Goal: Check status: Check status

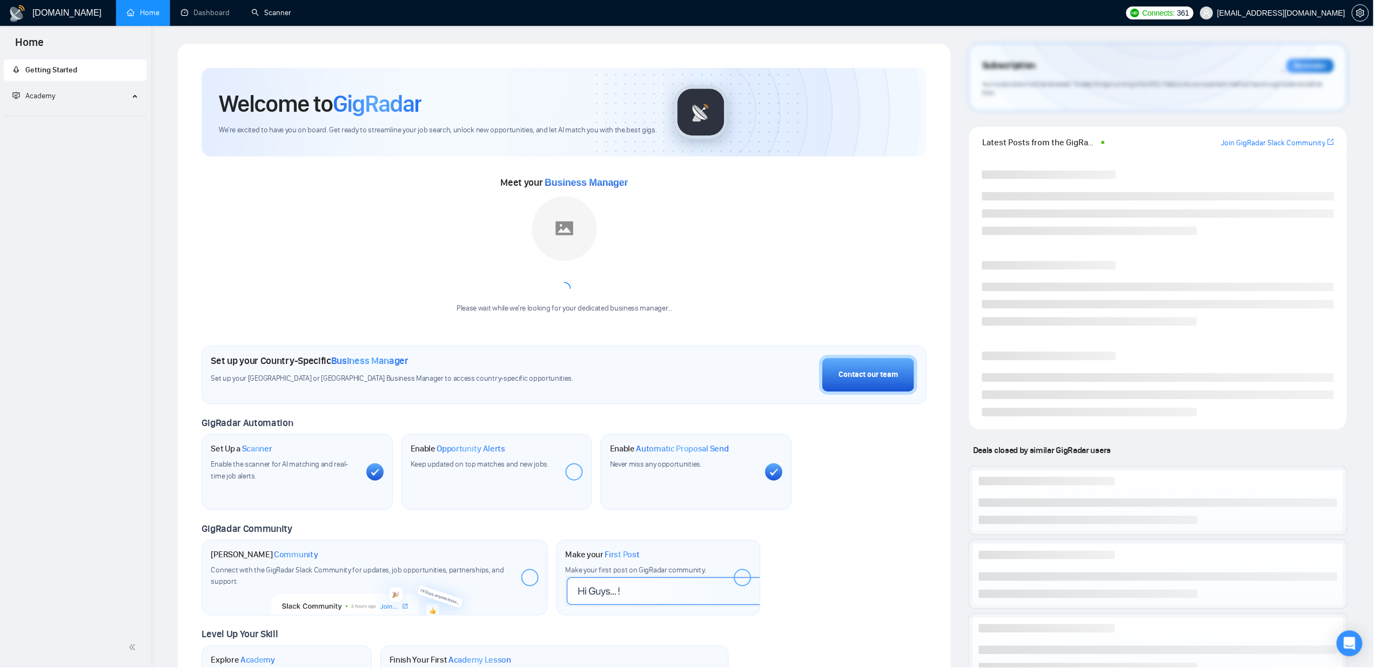
click at [271, 10] on link "Scanner" at bounding box center [272, 12] width 40 height 9
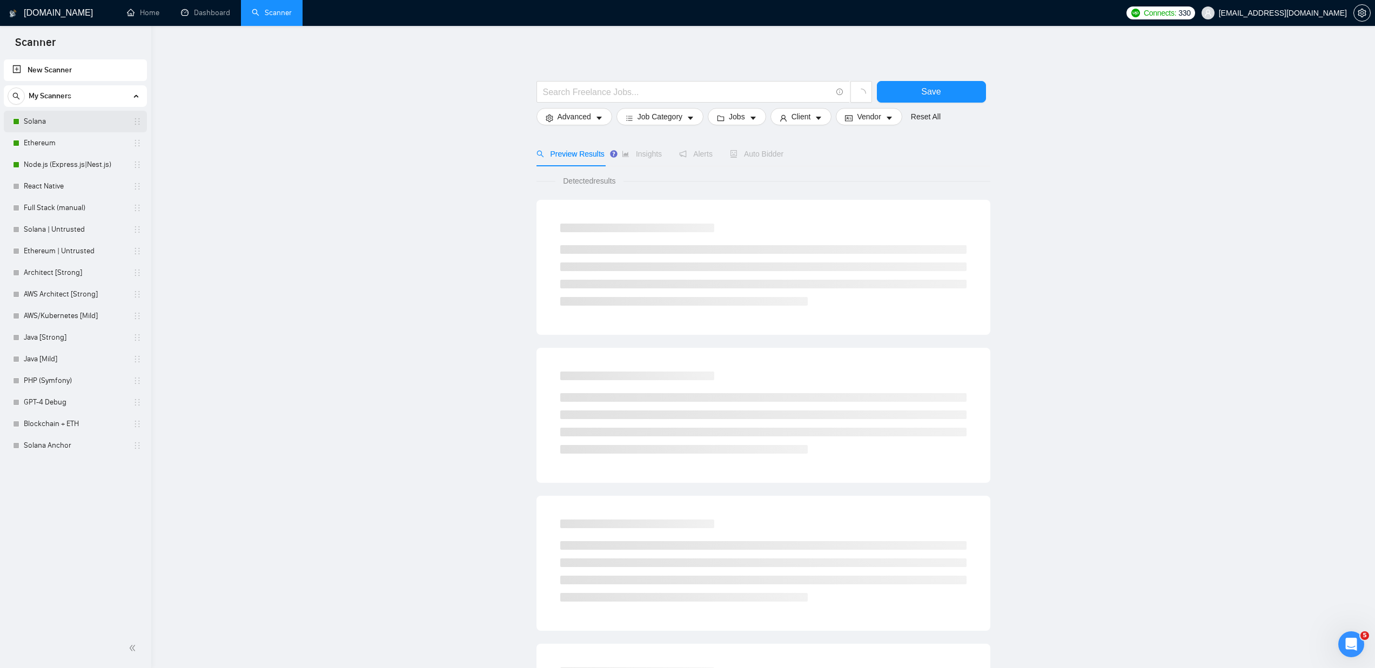
click at [57, 119] on link "Solana" at bounding box center [75, 122] width 103 height 22
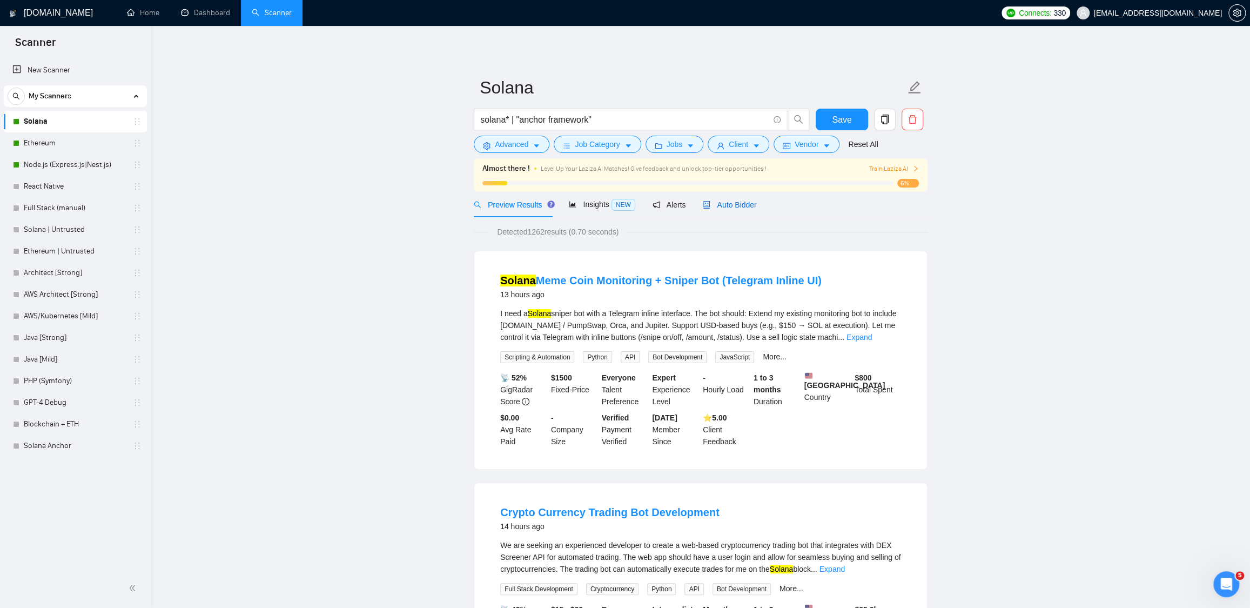
click at [746, 206] on span "Auto Bidder" at bounding box center [729, 204] width 53 height 9
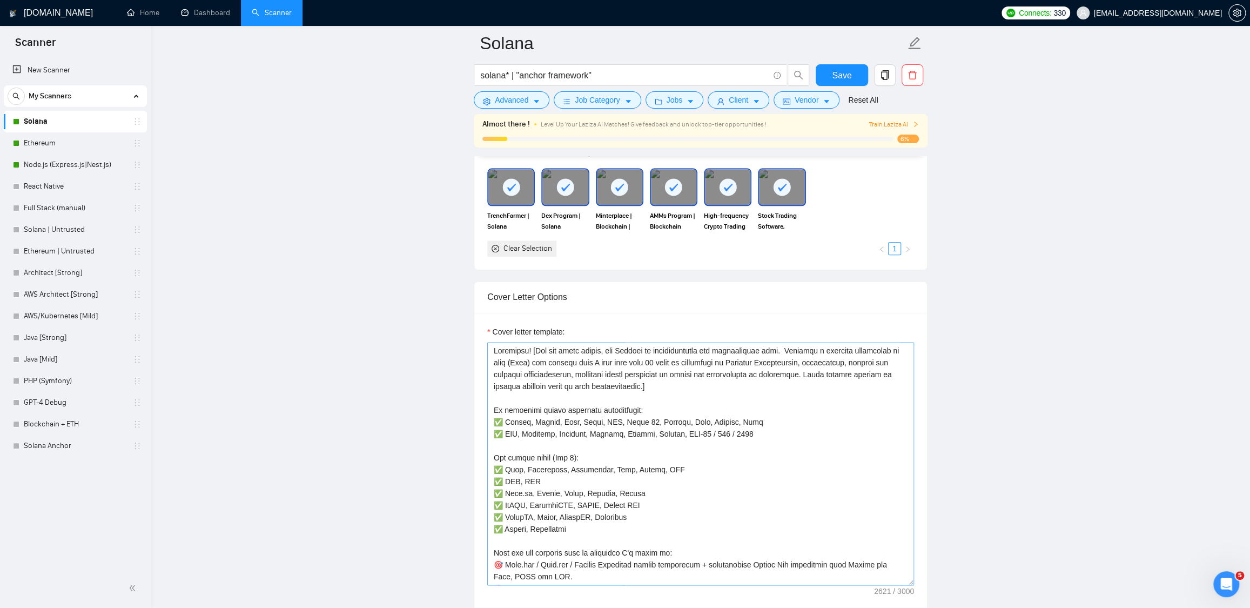
scroll to position [309, 0]
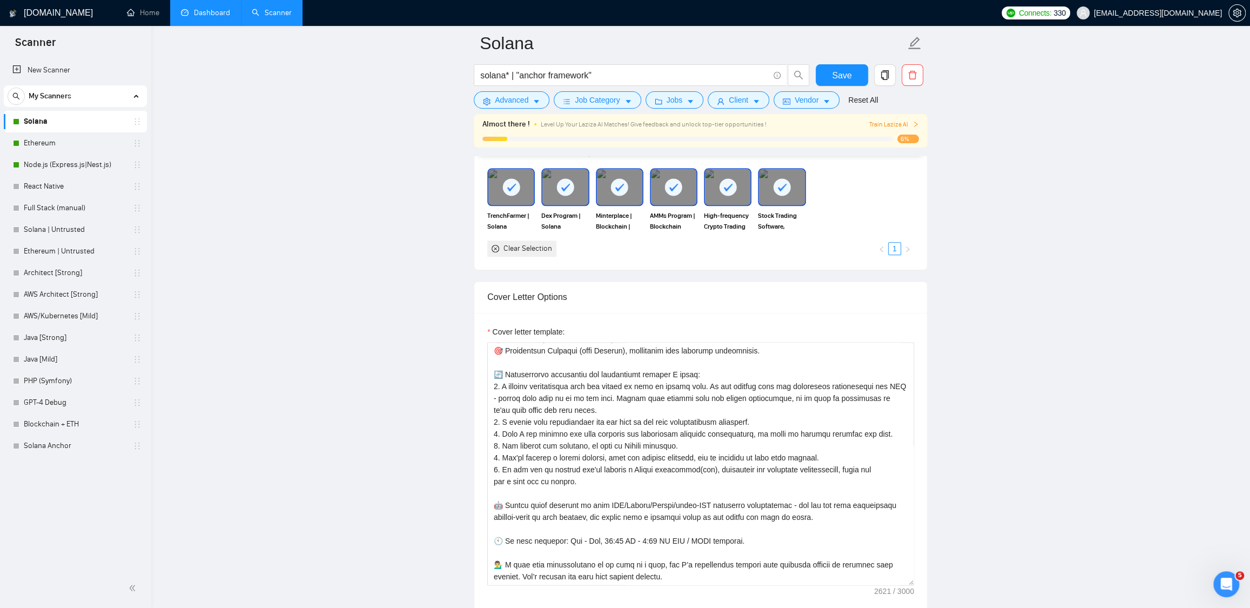
click at [214, 8] on link "Dashboard" at bounding box center [205, 12] width 49 height 9
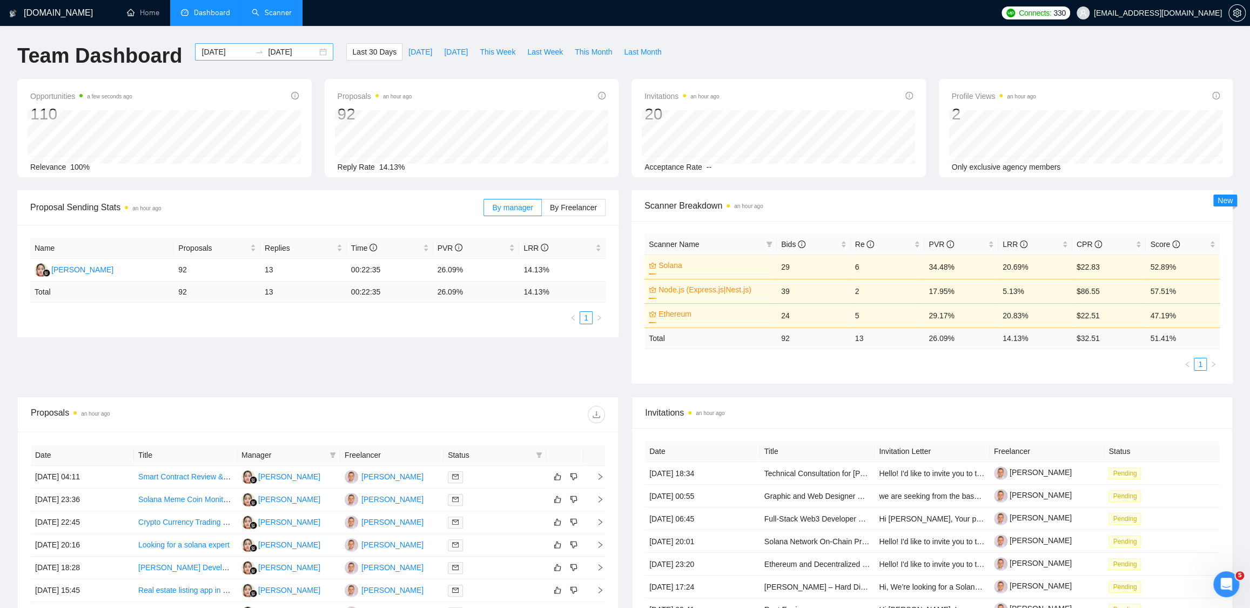
click at [291, 51] on input "[DATE]" at bounding box center [292, 52] width 49 height 12
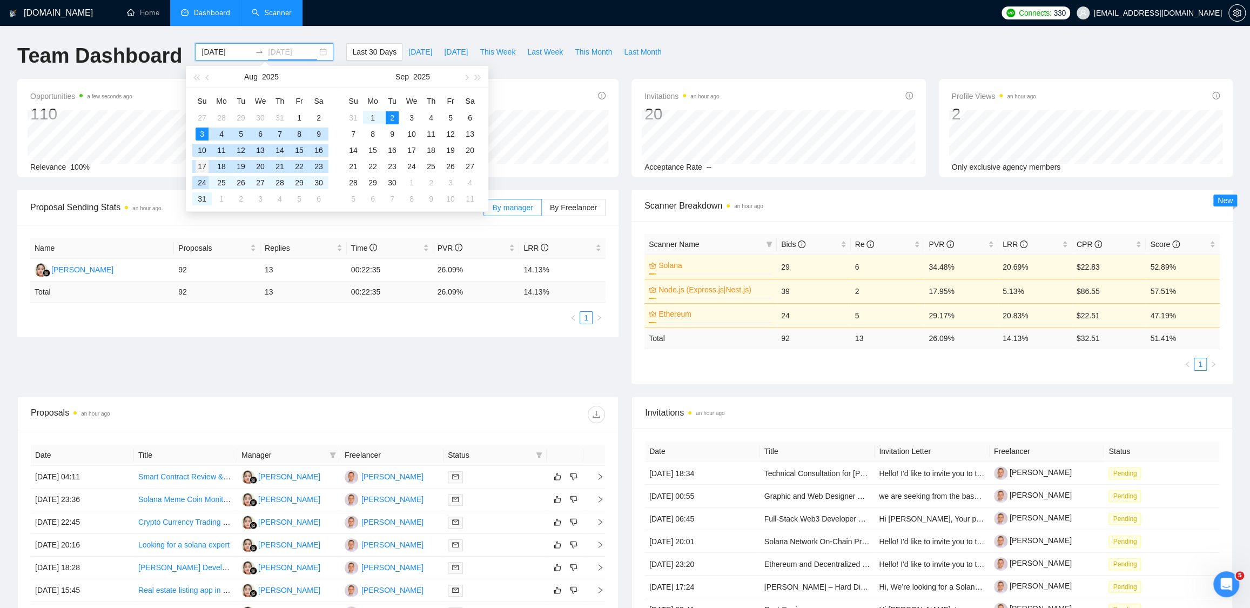
type input "[DATE]"
click at [201, 169] on div "17" at bounding box center [202, 166] width 13 height 13
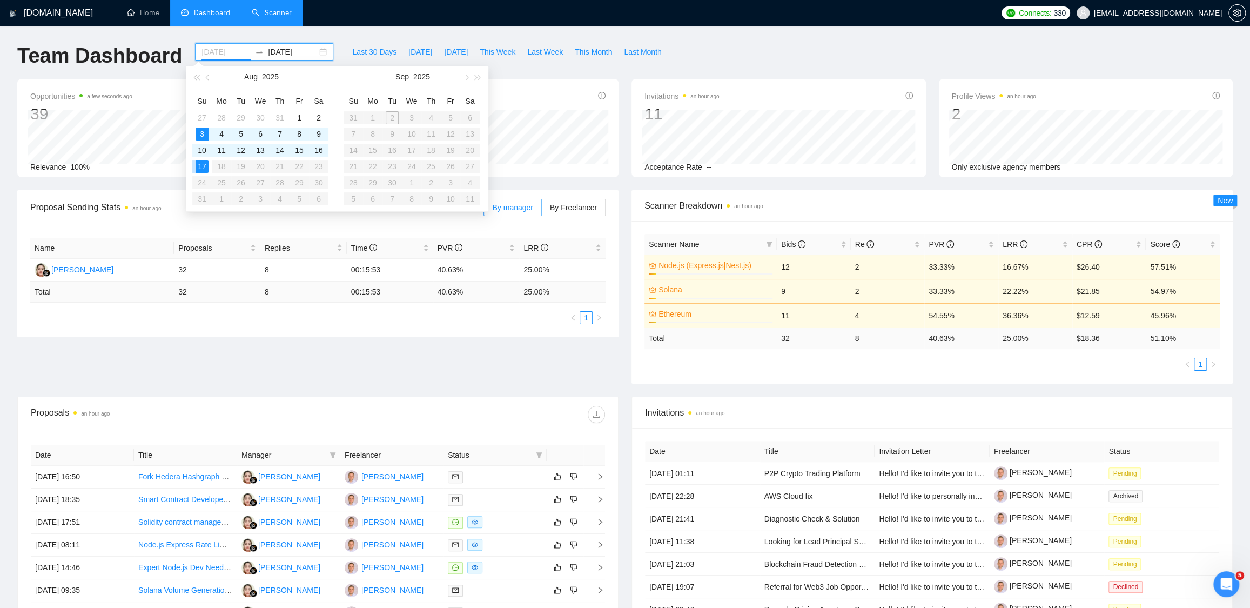
click at [203, 164] on div "17" at bounding box center [202, 166] width 13 height 13
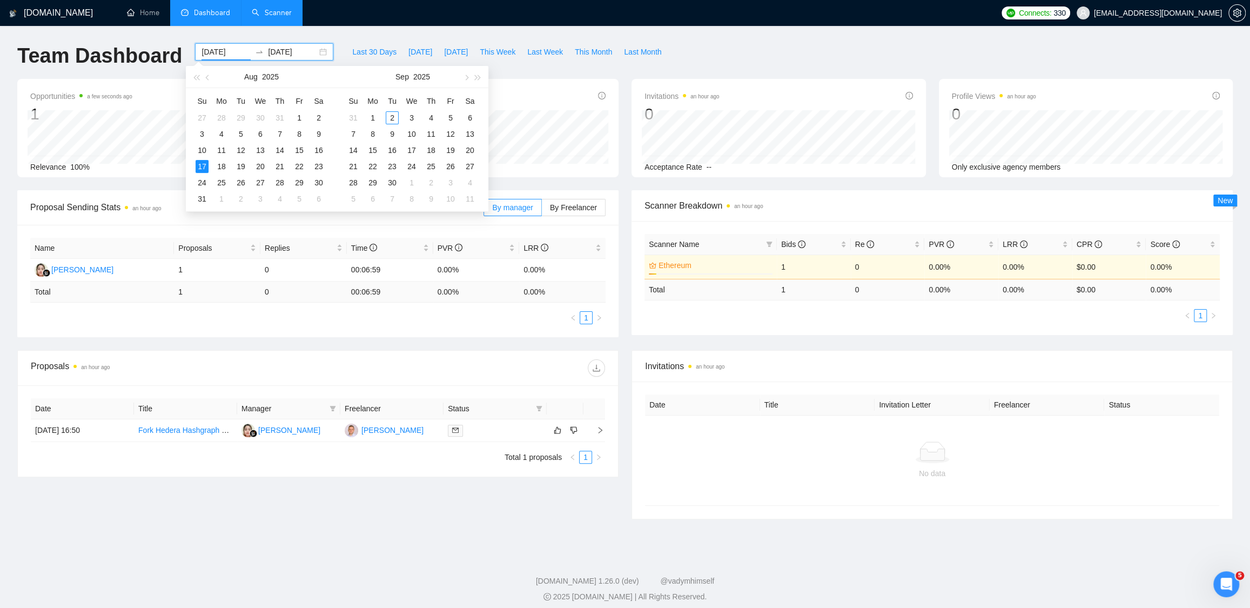
click at [227, 46] on input "[DATE]" at bounding box center [226, 52] width 49 height 12
type input "[DATE]"
click at [284, 51] on input "[DATE]" at bounding box center [292, 52] width 49 height 12
type input "[DATE]"
click at [391, 114] on div "2" at bounding box center [392, 117] width 13 height 13
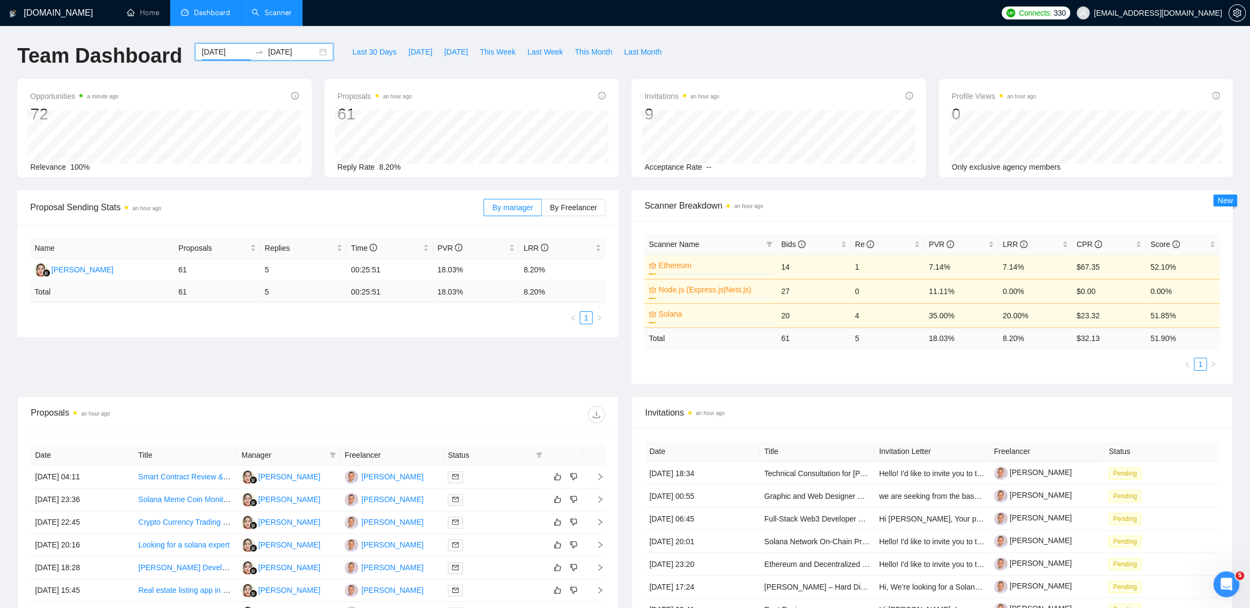
click at [213, 52] on input "[DATE]" at bounding box center [226, 52] width 49 height 12
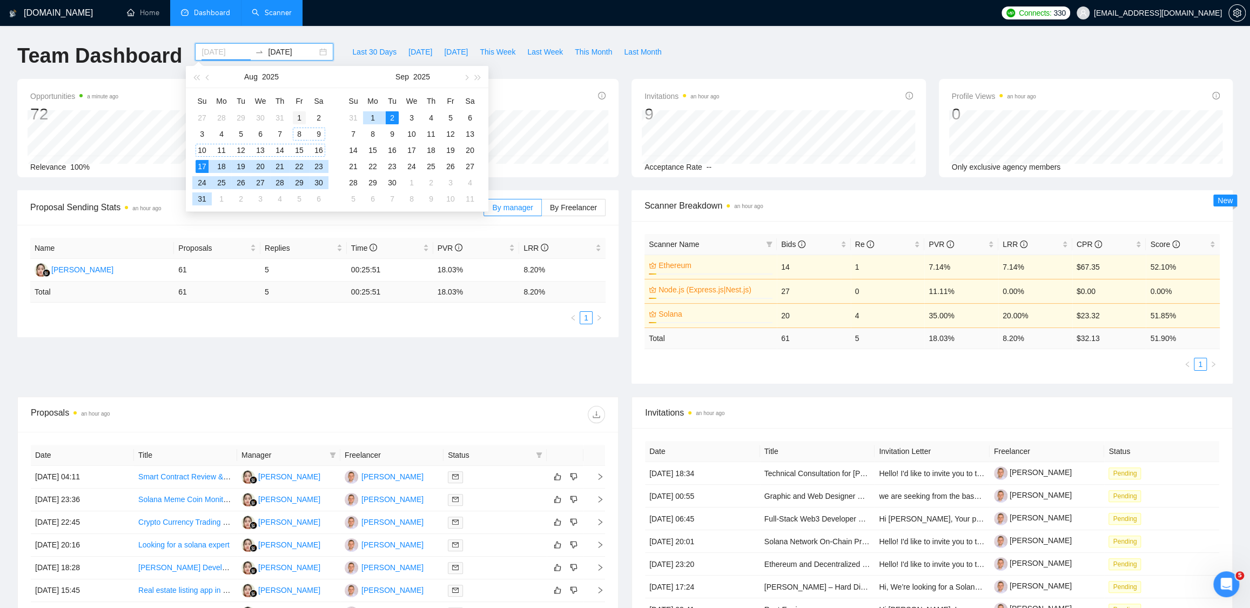
type input "[DATE]"
click at [300, 115] on div "1" at bounding box center [299, 117] width 13 height 13
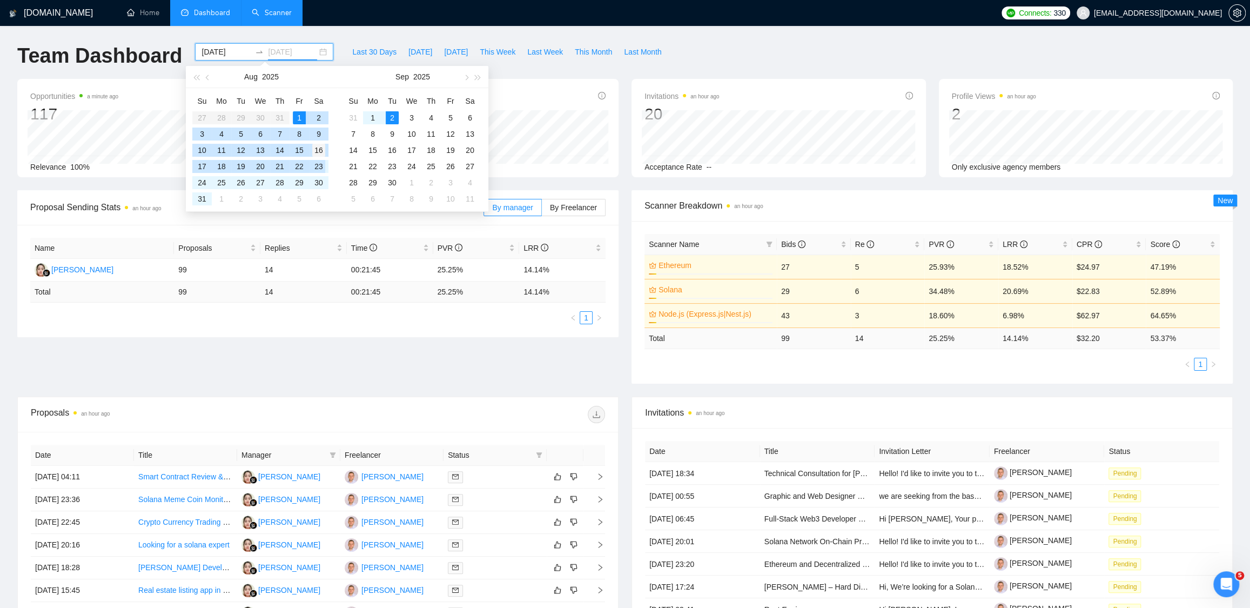
type input "[DATE]"
click at [324, 151] on div "16" at bounding box center [318, 150] width 13 height 13
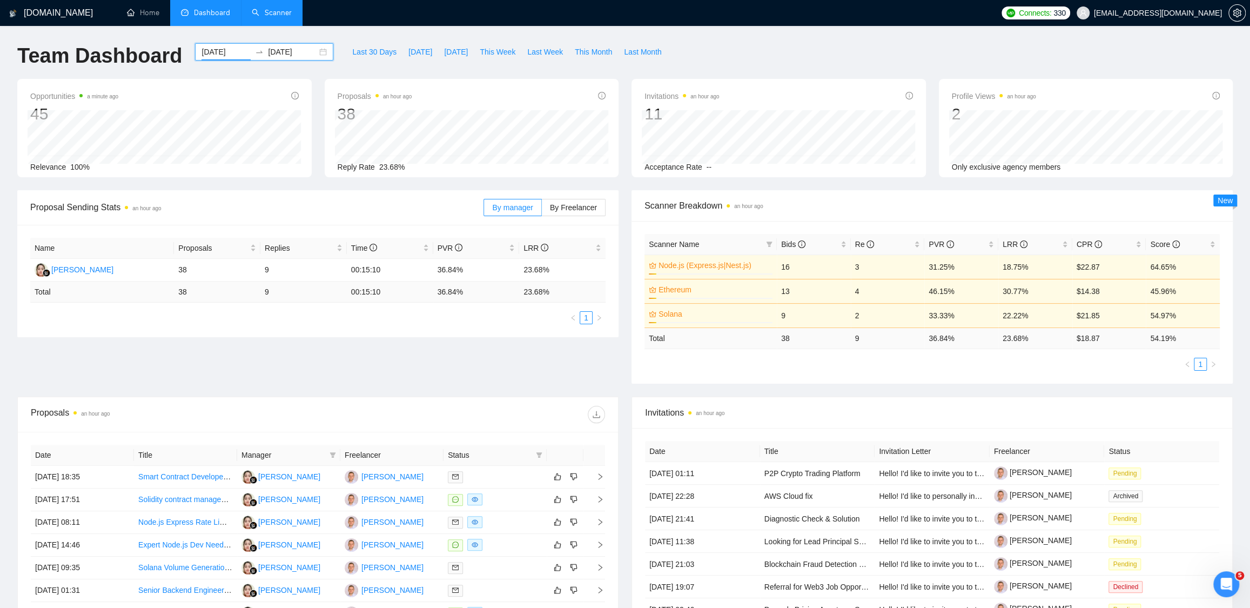
click at [230, 49] on input "[DATE]" at bounding box center [226, 52] width 49 height 12
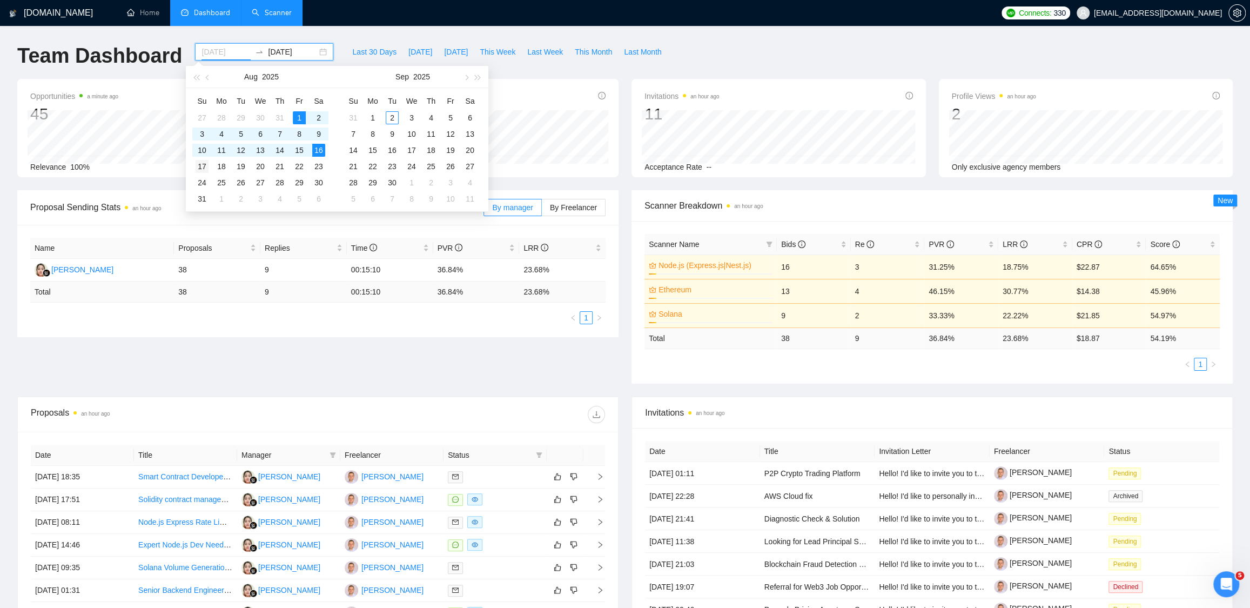
type input "[DATE]"
click at [207, 168] on div "17" at bounding box center [202, 166] width 13 height 13
type input "[DATE]"
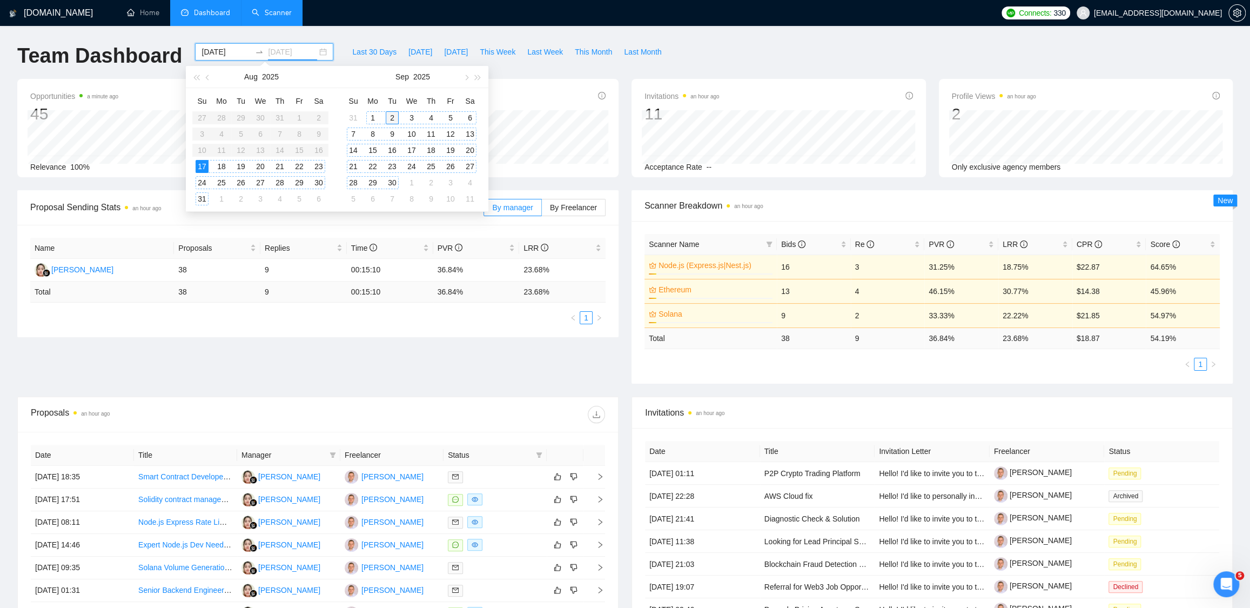
type input "[DATE]"
click at [395, 116] on div "2" at bounding box center [392, 117] width 13 height 13
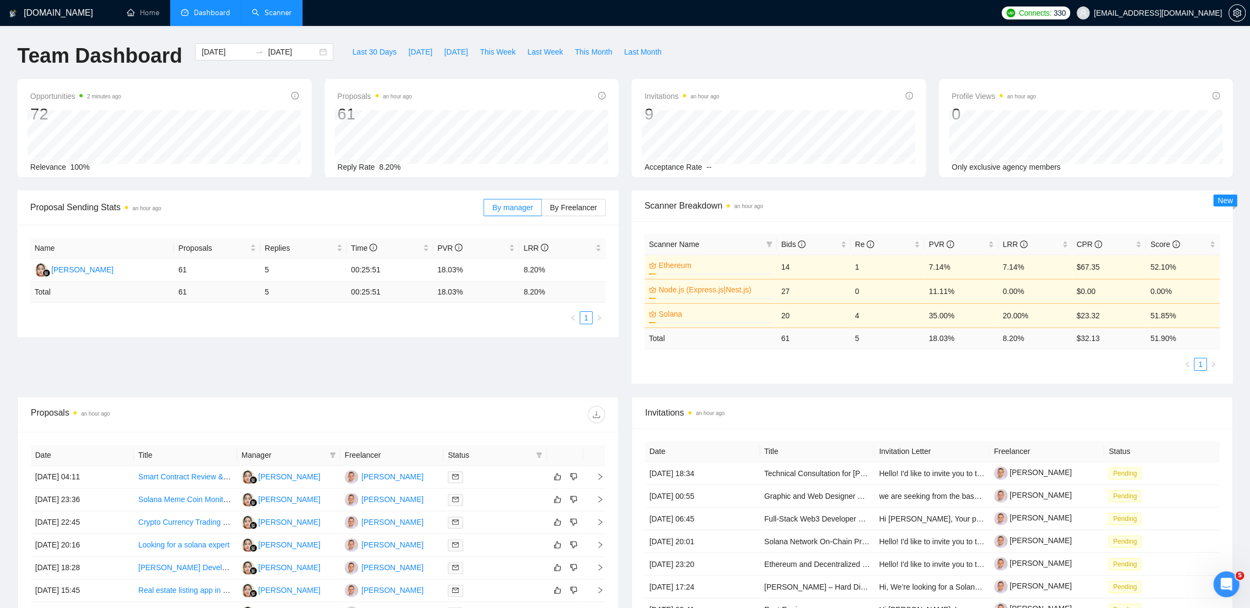
click at [429, 72] on div "Last 30 Days [DATE] [DATE] This Week Last Week This Month Last Month" at bounding box center [507, 61] width 334 height 36
click at [847, 368] on ul "1" at bounding box center [932, 364] width 575 height 13
click at [628, 185] on div "Opportunities 4 minutes ago 72 Relevance 100% Proposals an hour ago 61 [DATE] S…" at bounding box center [625, 134] width 1229 height 111
